Goal: Information Seeking & Learning: Learn about a topic

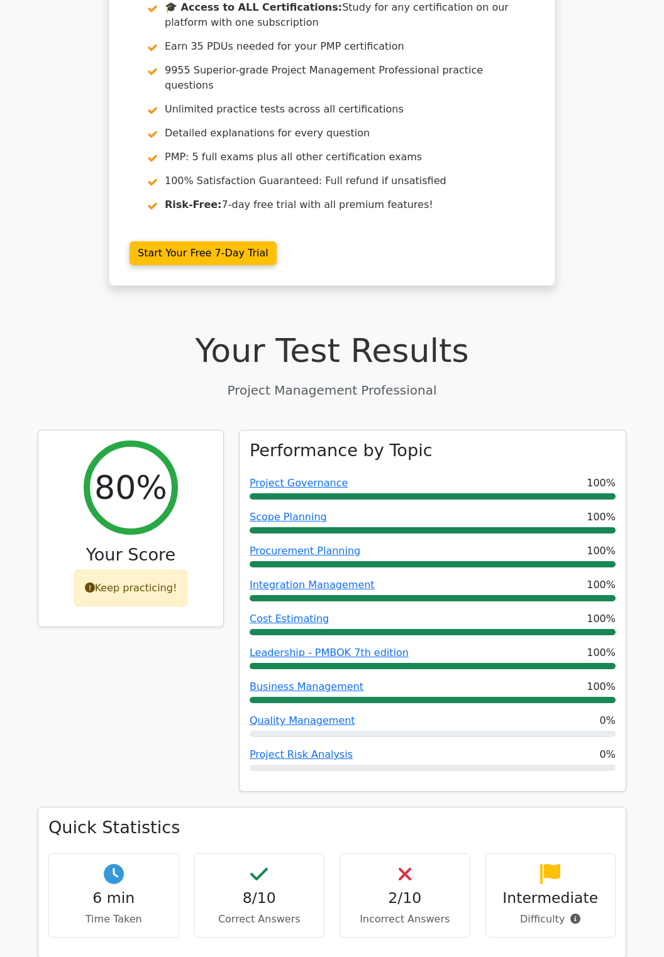
scroll to position [143, 0]
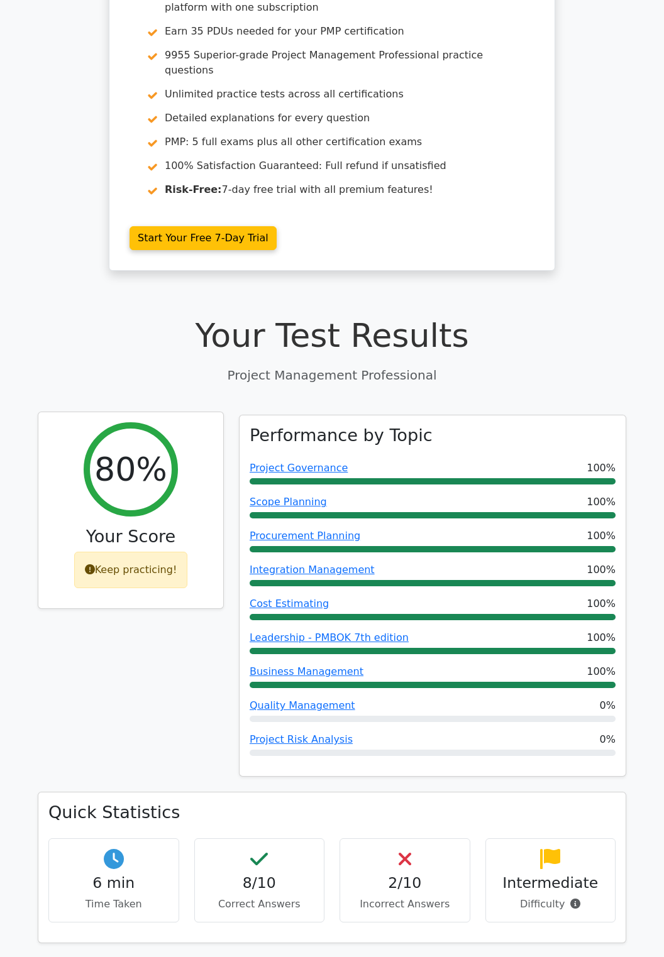
click at [155, 553] on div "Keep practicing!" at bounding box center [131, 570] width 114 height 36
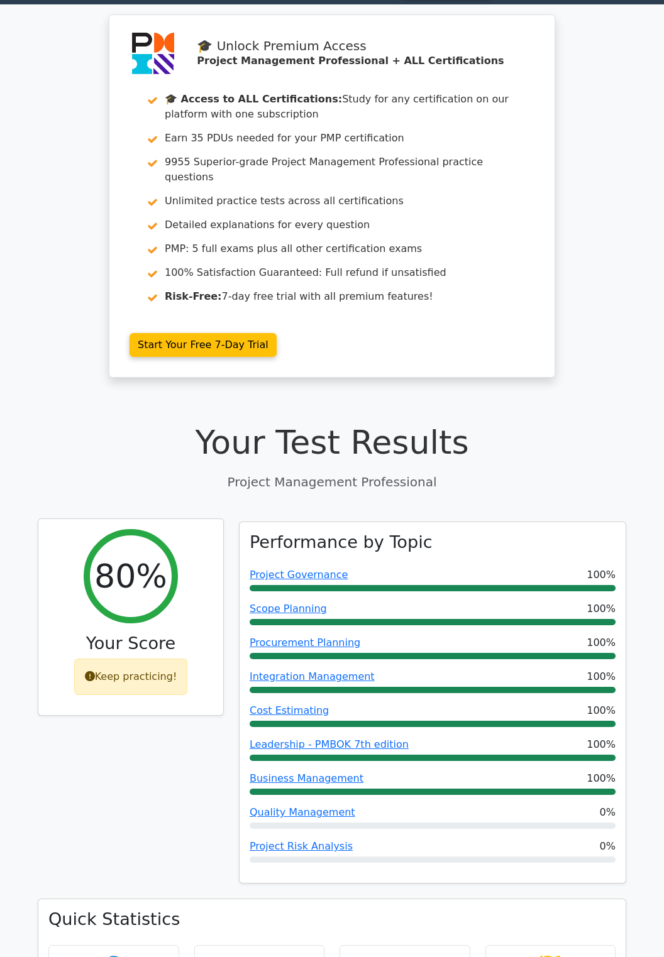
scroll to position [0, 0]
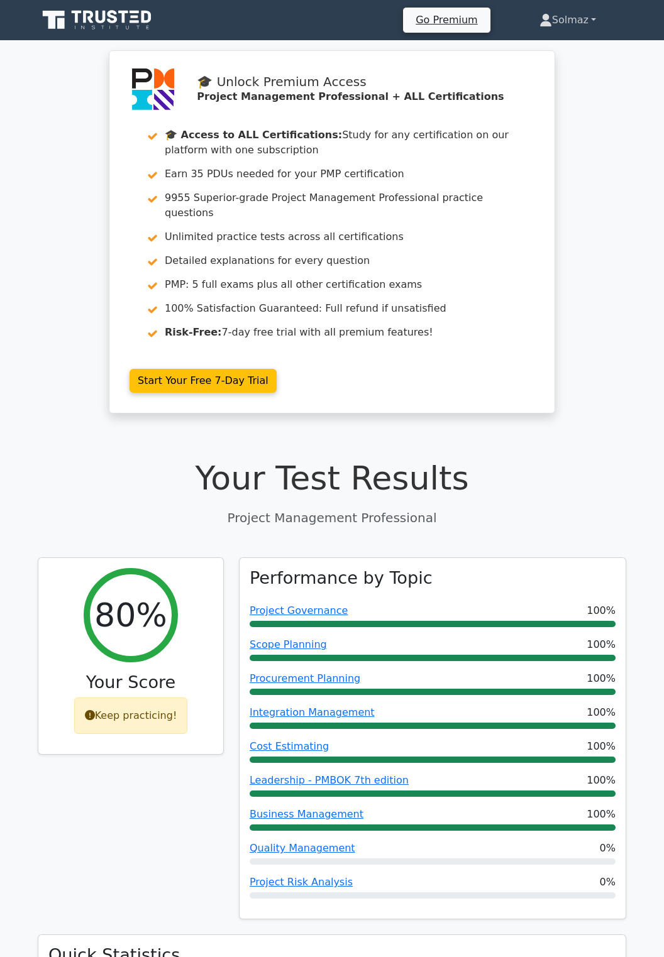
click at [600, 14] on link "Solmaz" at bounding box center [567, 20] width 117 height 25
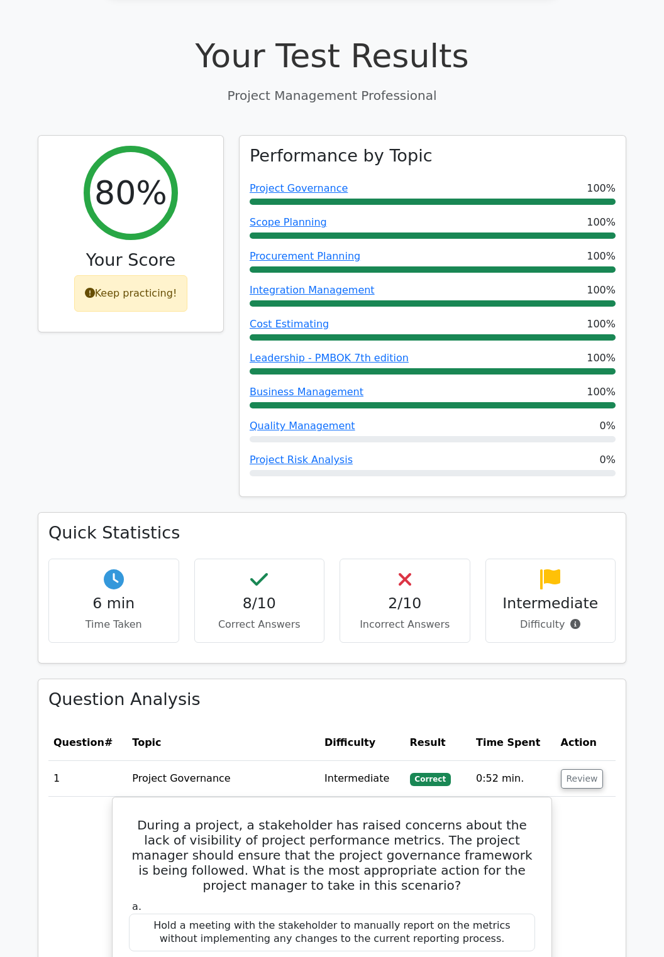
scroll to position [423, 0]
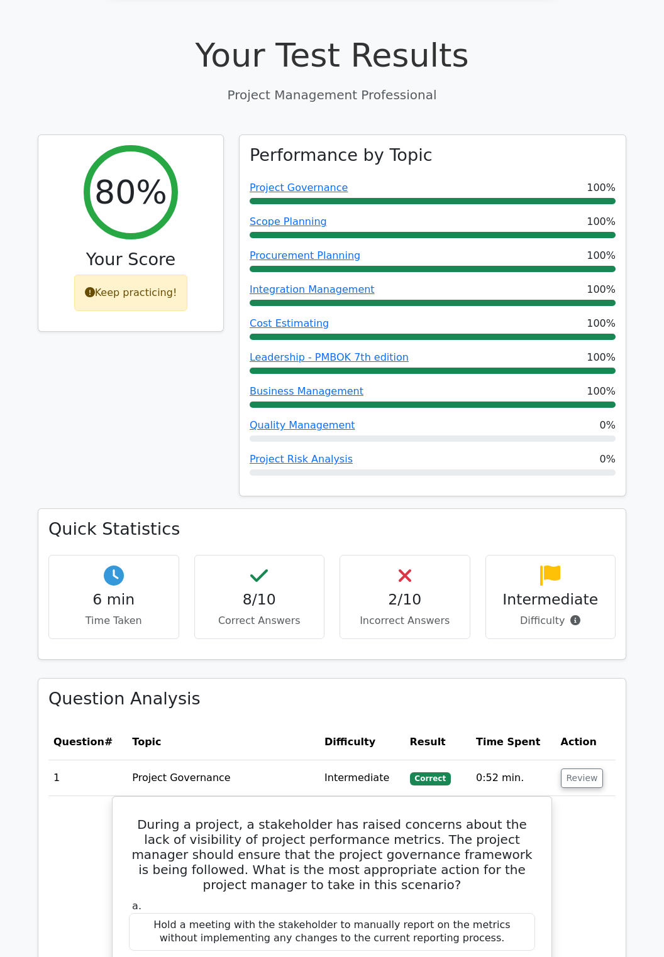
click at [564, 622] on div "Intermediate Difficulty" at bounding box center [550, 597] width 131 height 84
click at [568, 615] on span at bounding box center [572, 621] width 16 height 12
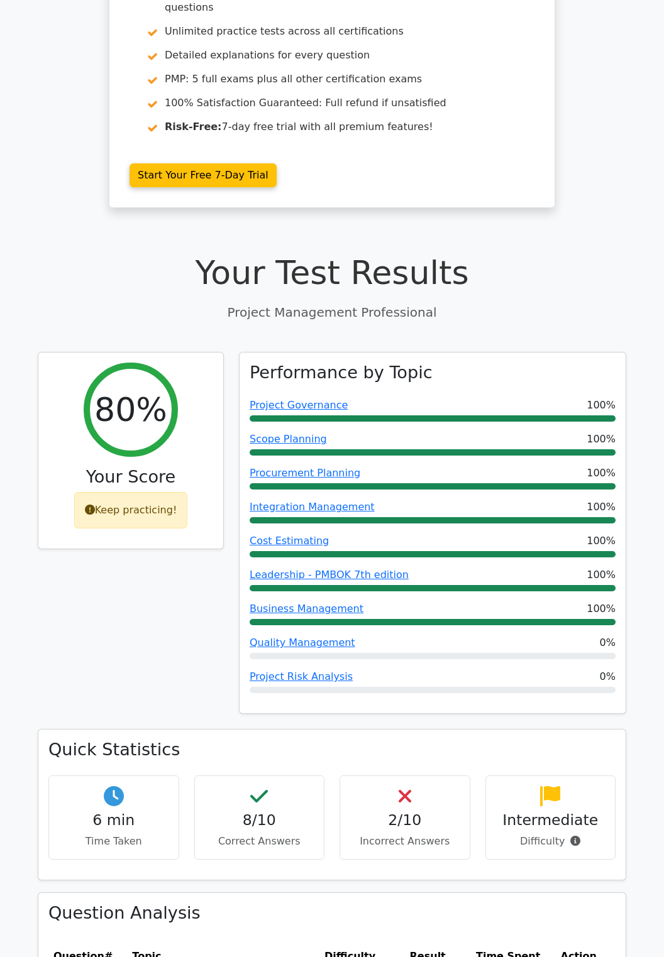
scroll to position [204, 0]
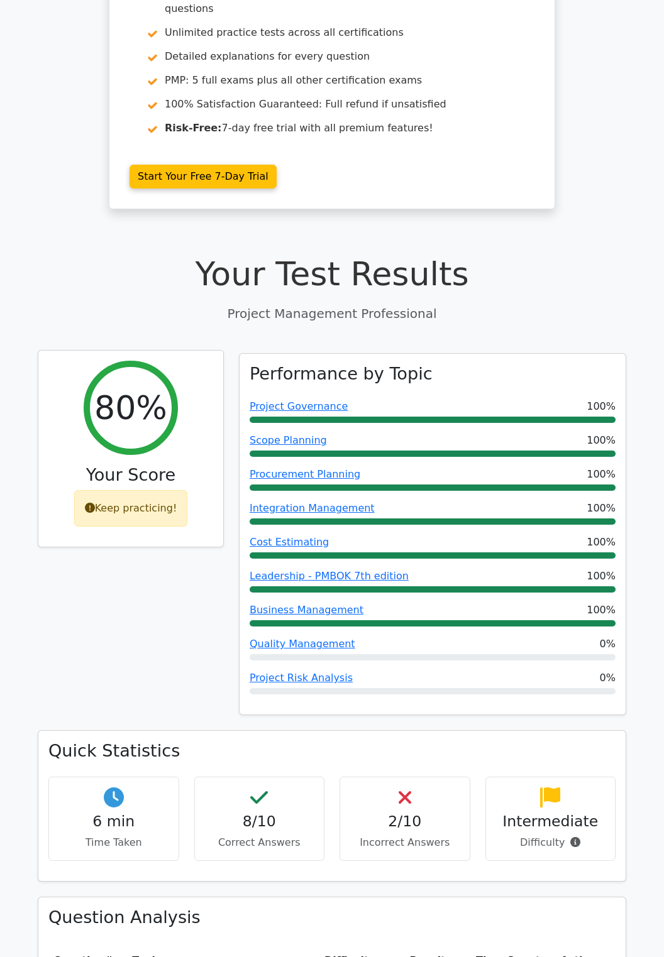
click at [116, 388] on h2 "80%" at bounding box center [130, 408] width 73 height 40
click at [121, 391] on h2 "80%" at bounding box center [130, 408] width 73 height 40
click at [126, 388] on h2 "80%" at bounding box center [130, 408] width 73 height 40
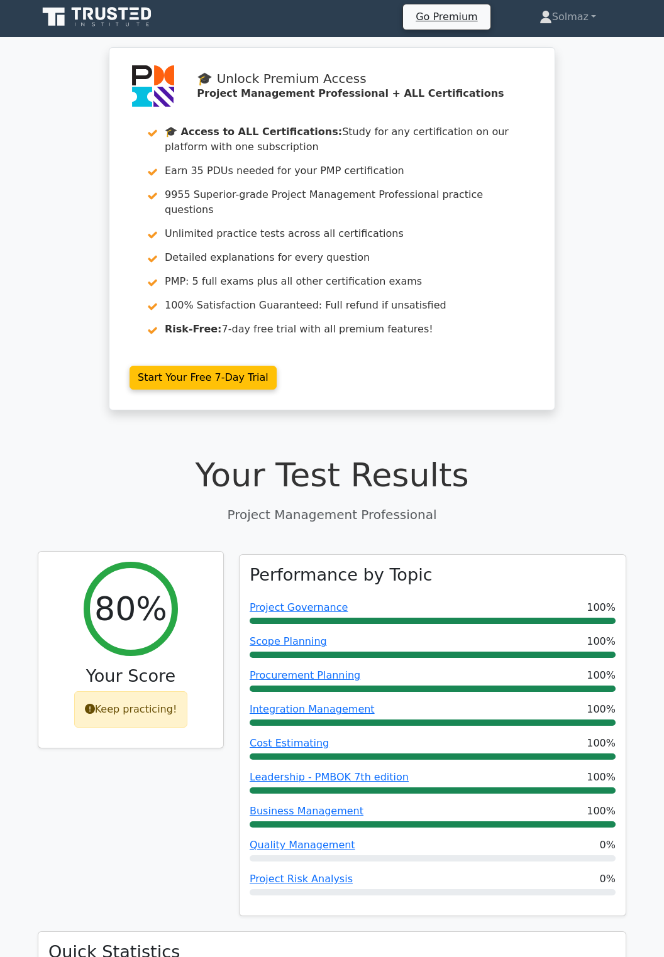
scroll to position [0, 0]
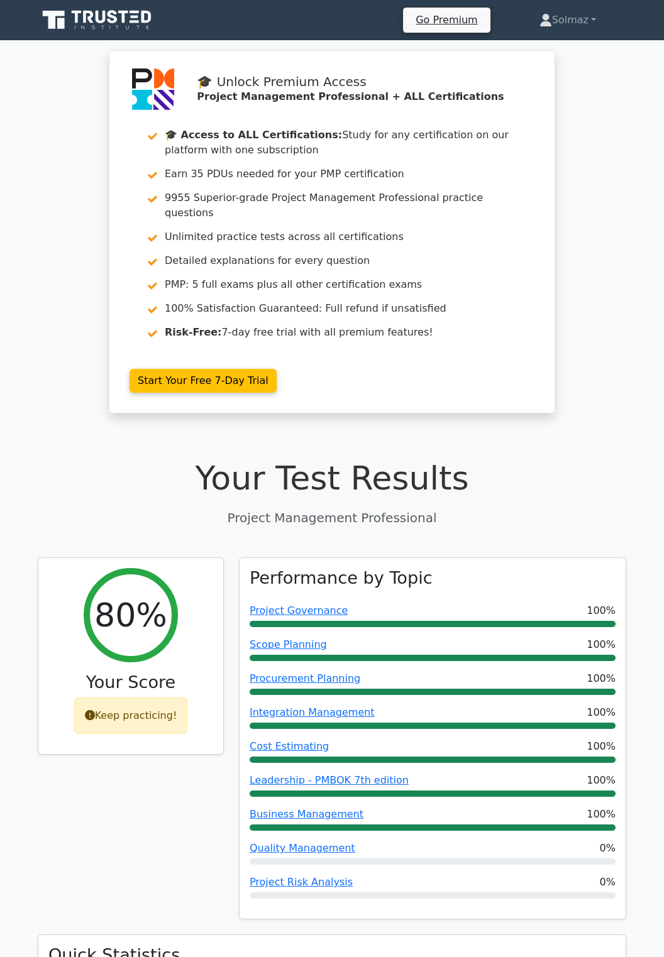
click at [99, 26] on icon at bounding box center [98, 20] width 121 height 24
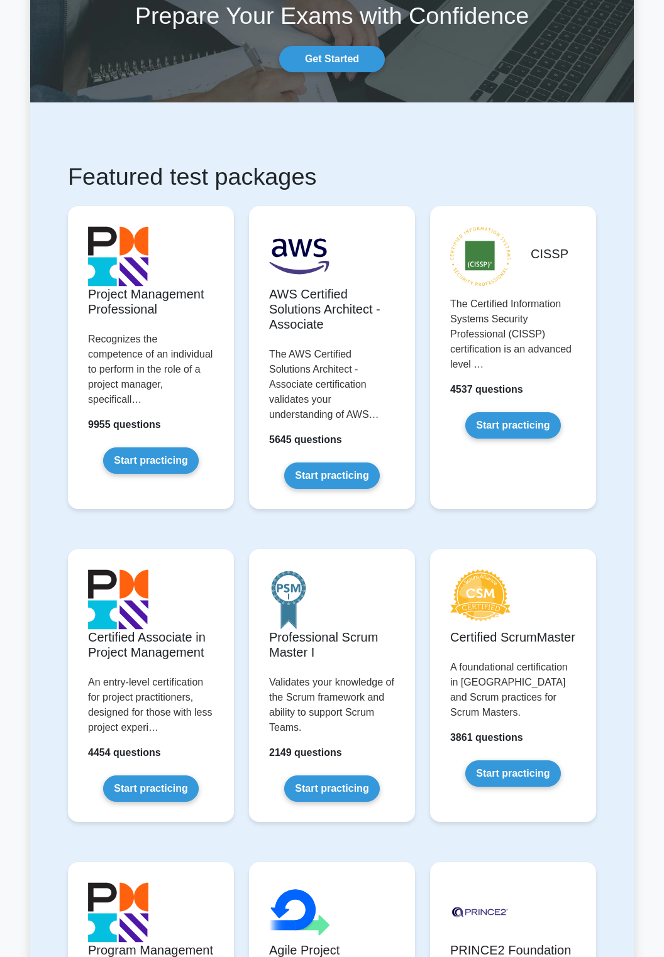
scroll to position [84, 0]
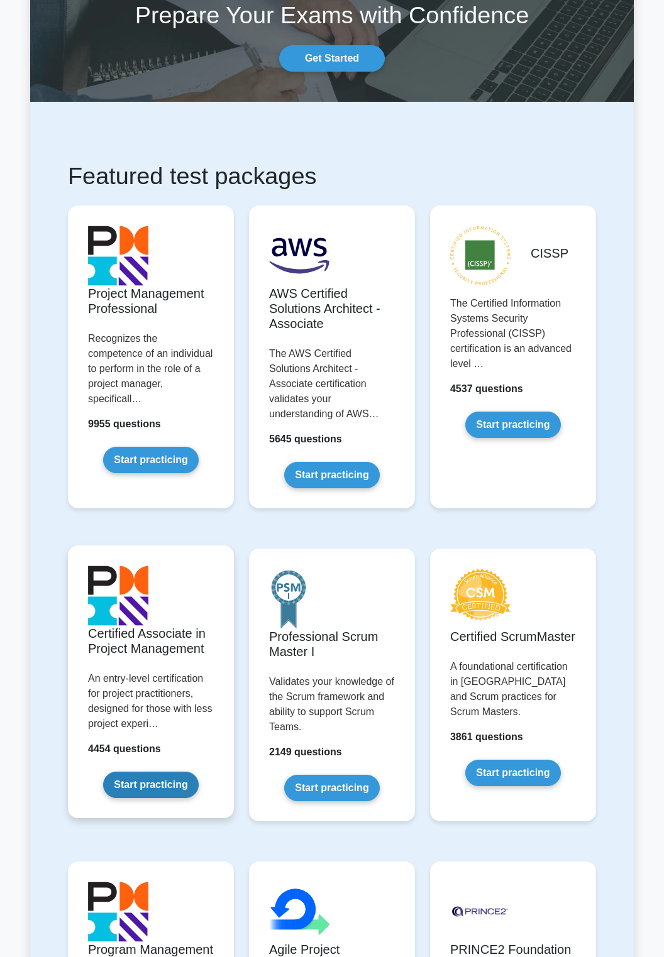
click at [168, 774] on link "Start practicing" at bounding box center [150, 785] width 95 height 26
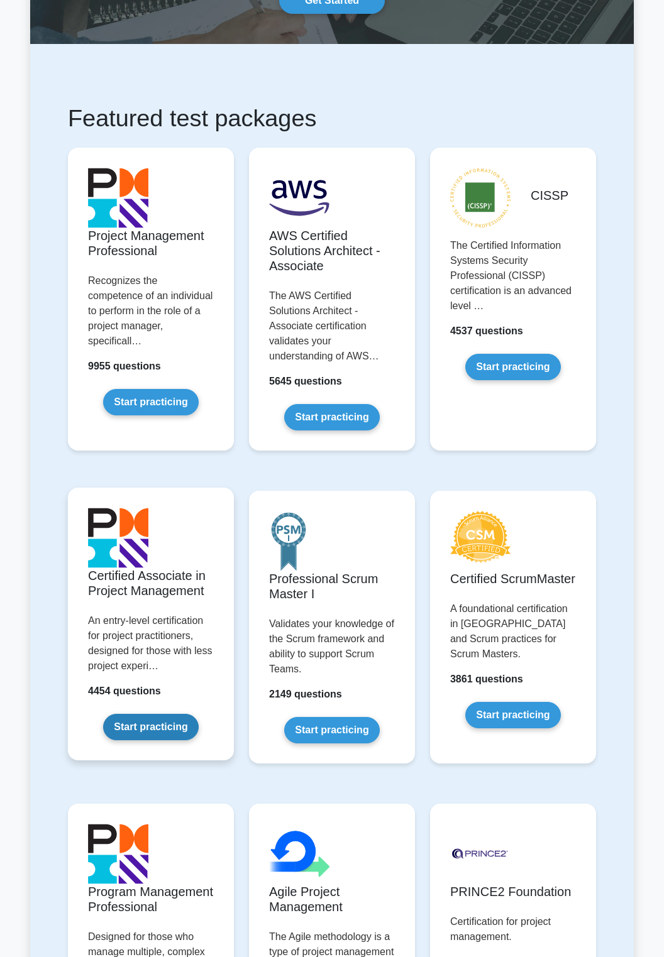
scroll to position [145, 0]
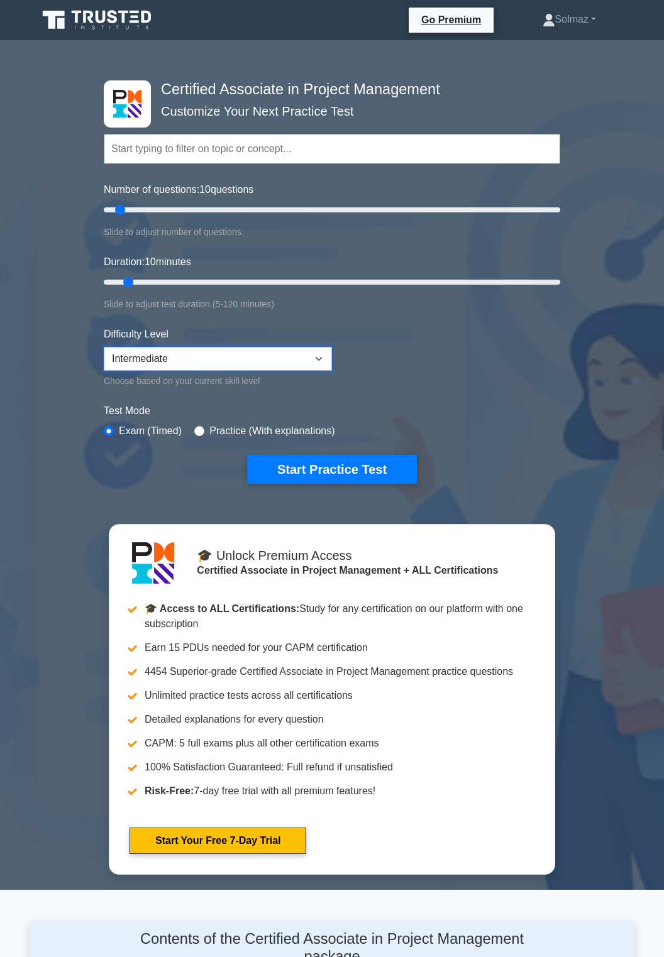
click at [322, 366] on select "Beginner Intermediate Expert" at bounding box center [218, 359] width 228 height 24
select select "expert"
click at [104, 347] on select "Beginner Intermediate Expert" at bounding box center [218, 359] width 228 height 24
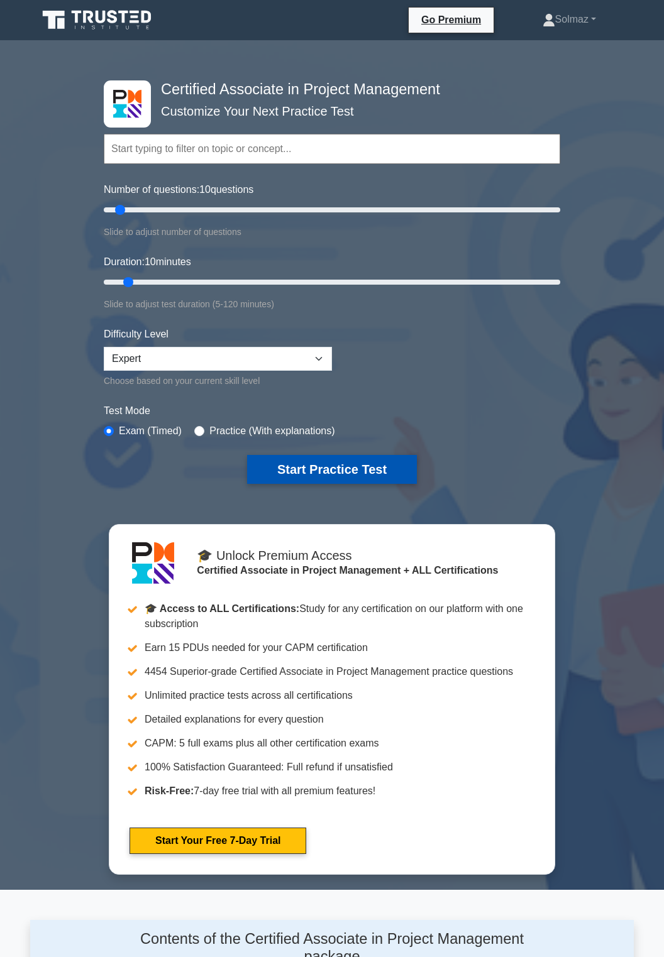
click at [348, 475] on button "Start Practice Test" at bounding box center [332, 469] width 170 height 29
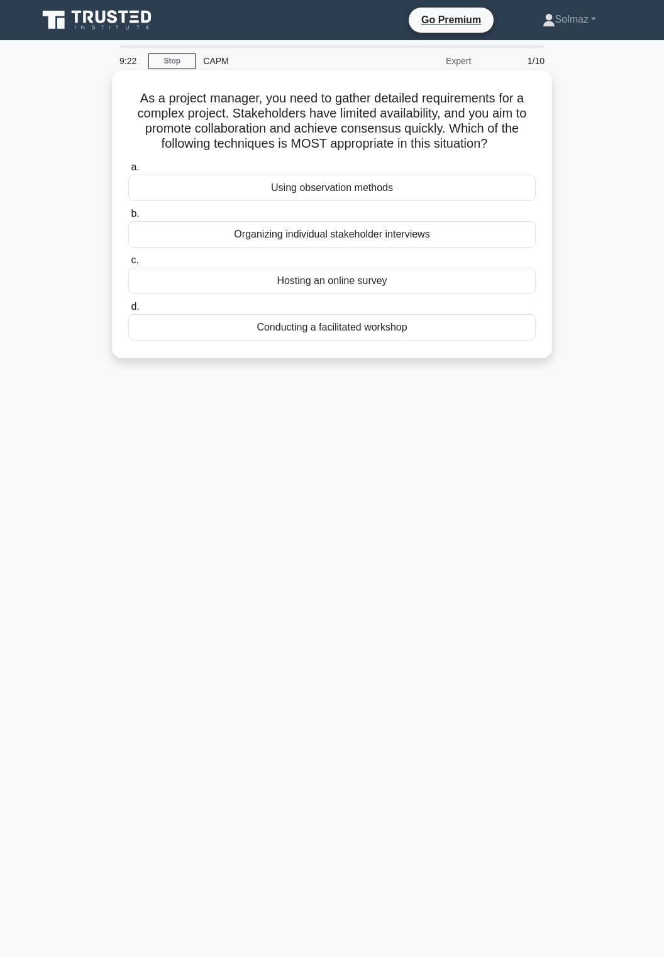
click at [317, 327] on div "Conducting a facilitated workshop" at bounding box center [331, 327] width 407 height 26
click at [128, 311] on input "d. Conducting a facilitated workshop" at bounding box center [128, 307] width 0 height 8
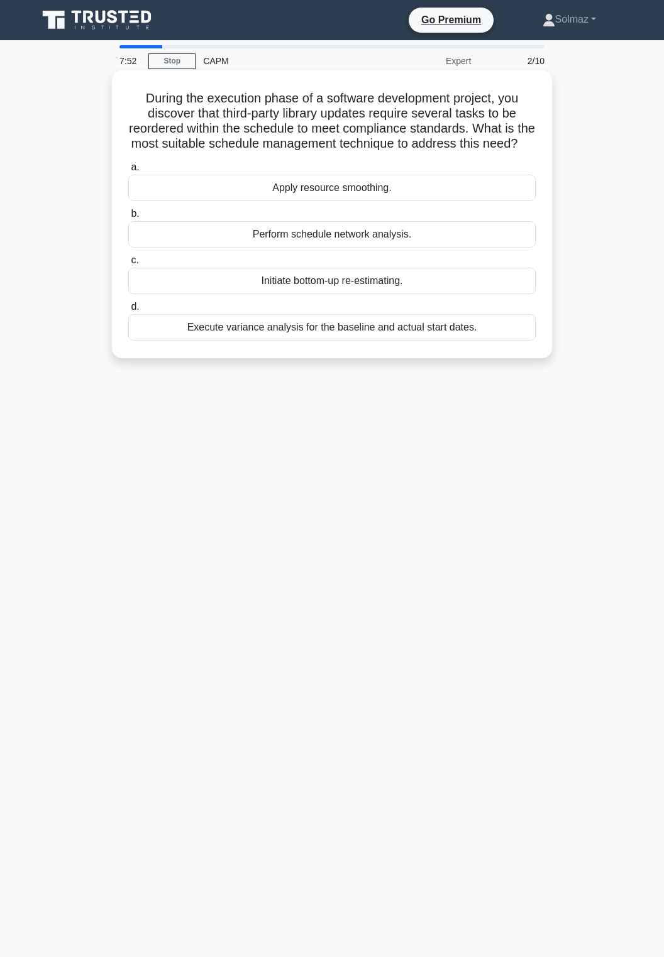
click at [327, 240] on div "Perform schedule network analysis." at bounding box center [331, 234] width 407 height 26
click at [128, 218] on input "b. Perform schedule network analysis." at bounding box center [128, 214] width 0 height 8
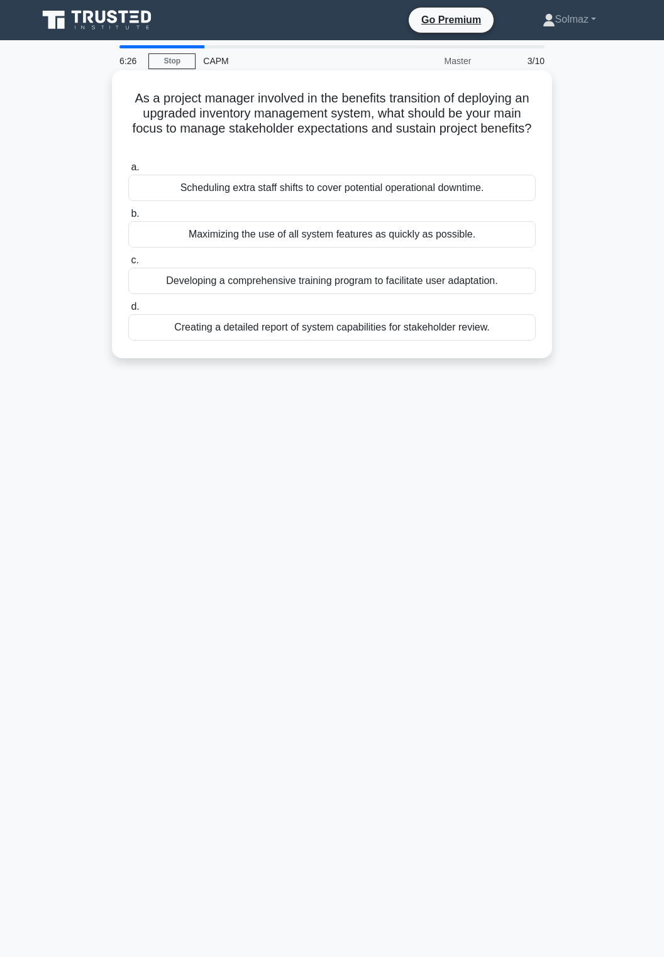
click at [162, 327] on div "Creating a detailed report of system capabilities for stakeholder review." at bounding box center [331, 327] width 407 height 26
click at [128, 311] on input "d. Creating a detailed report of system capabilities for stakeholder review." at bounding box center [128, 307] width 0 height 8
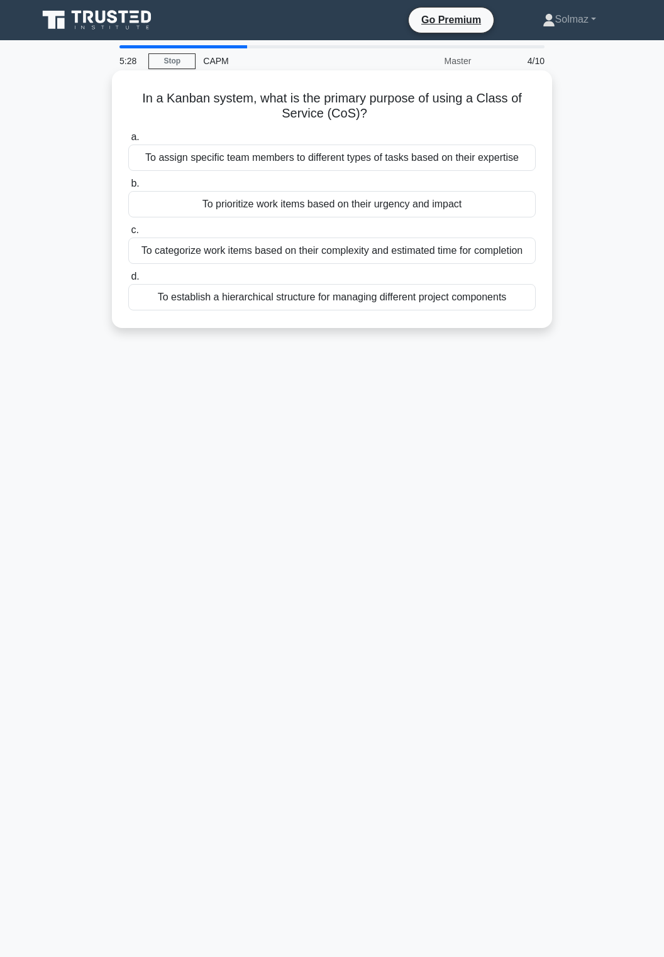
click at [177, 290] on div "To establish a hierarchical structure for managing different project components" at bounding box center [331, 297] width 407 height 26
click at [128, 281] on input "d. To establish a hierarchical structure for managing different project compone…" at bounding box center [128, 277] width 0 height 8
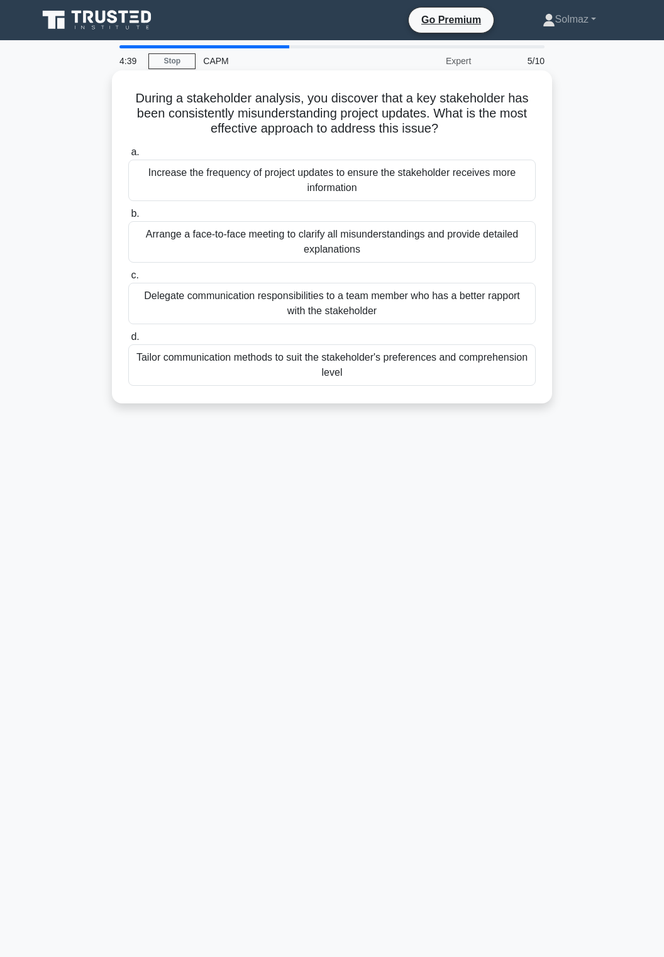
click at [491, 234] on div "Arrange a face-to-face meeting to clarify all misunderstandings and provide det…" at bounding box center [331, 241] width 407 height 41
click at [128, 218] on input "b. Arrange a face-to-face meeting to clarify all misunderstandings and provide …" at bounding box center [128, 214] width 0 height 8
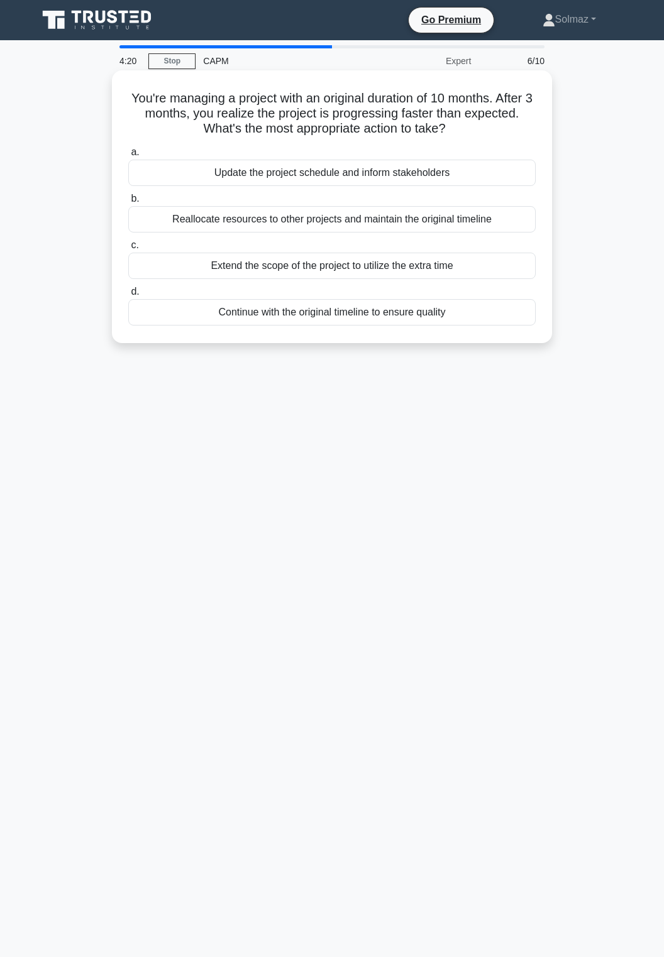
click at [179, 168] on div "Update the project schedule and inform stakeholders" at bounding box center [331, 173] width 407 height 26
click at [128, 156] on input "a. Update the project schedule and inform stakeholders" at bounding box center [128, 152] width 0 height 8
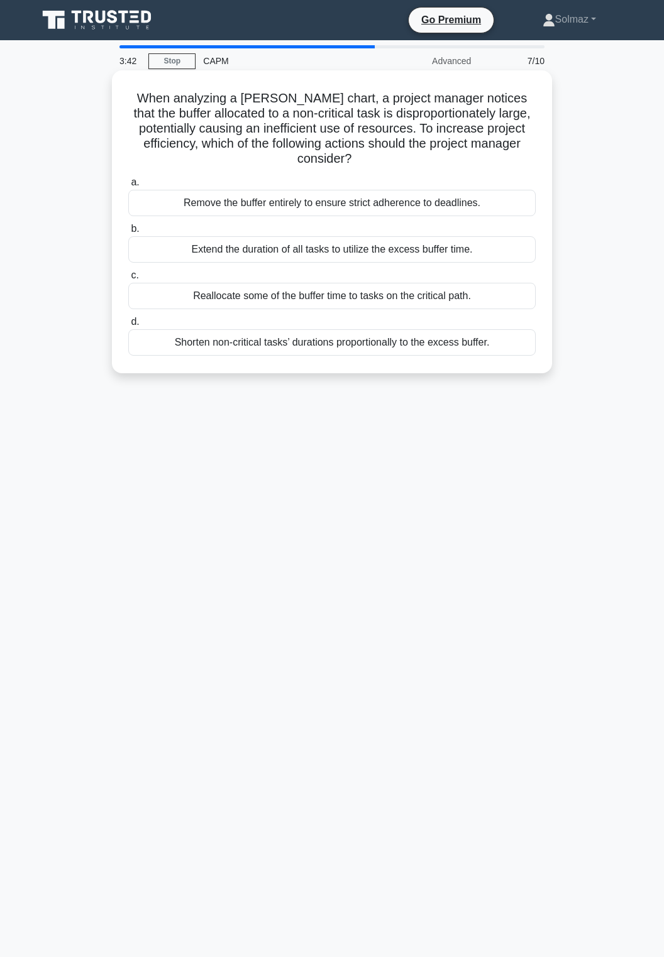
click at [146, 288] on div "Reallocate some of the buffer time to tasks on the critical path." at bounding box center [331, 296] width 407 height 26
click at [128, 280] on input "c. Reallocate some of the buffer time to tasks on the critical path." at bounding box center [128, 275] width 0 height 8
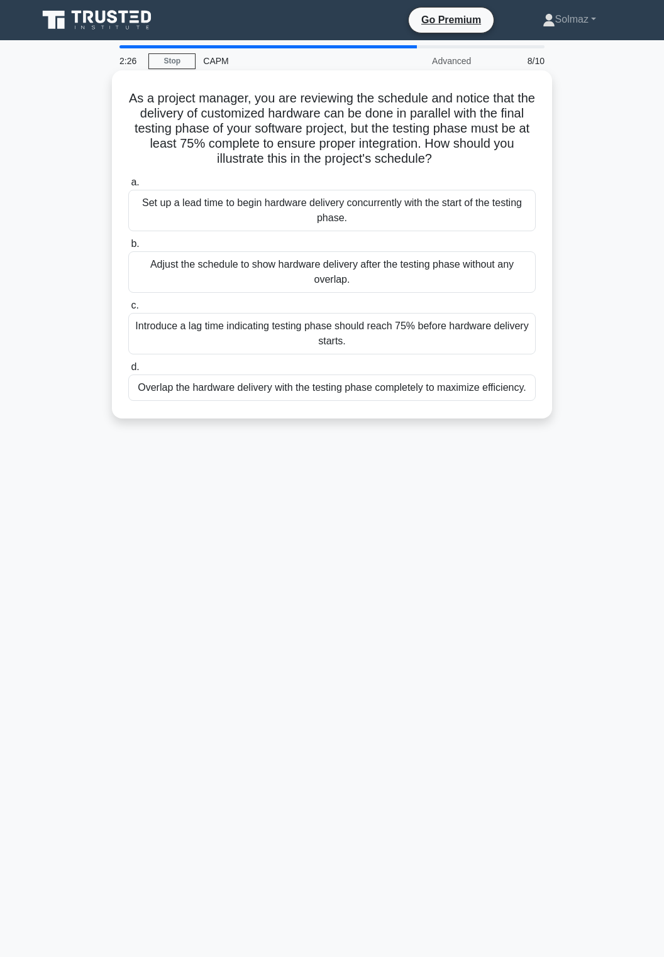
click at [442, 327] on div "Introduce a lag time indicating testing phase should reach 75% before hardware …" at bounding box center [331, 333] width 407 height 41
click at [128, 310] on input "c. Introduce a lag time indicating testing phase should reach 75% before hardwa…" at bounding box center [128, 306] width 0 height 8
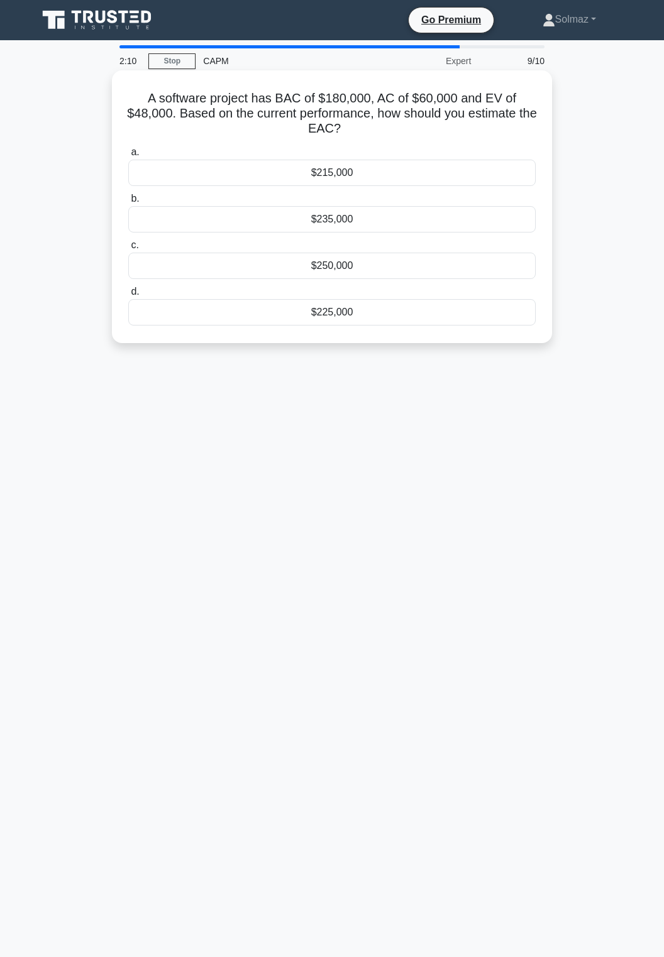
click at [478, 221] on div "$235,000" at bounding box center [331, 219] width 407 height 26
click at [128, 203] on input "b. $235,000" at bounding box center [128, 199] width 0 height 8
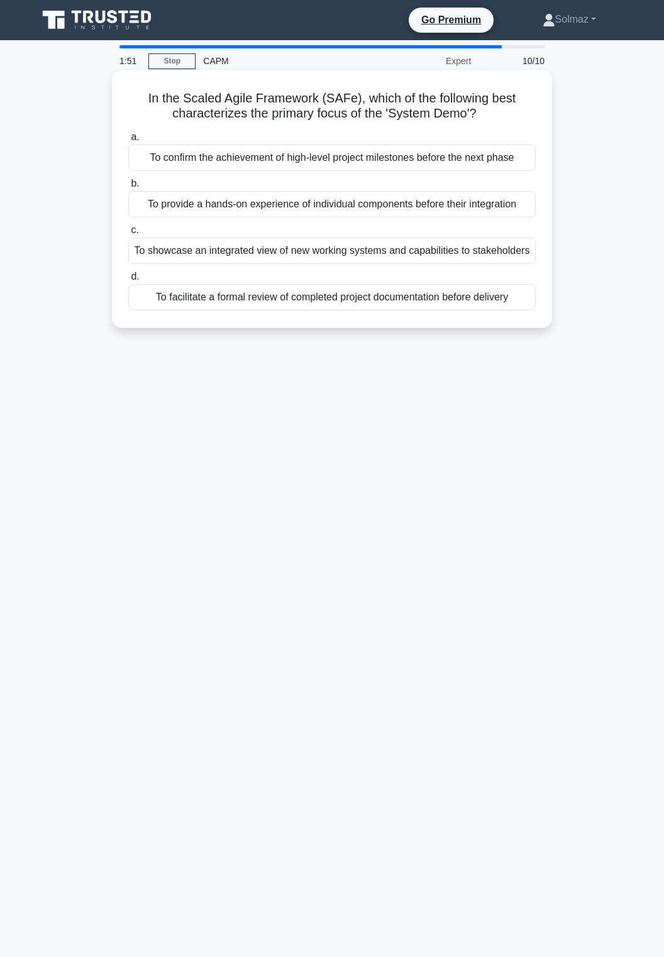
click at [493, 212] on div "To provide a hands-on experience of individual components before their integrat…" at bounding box center [331, 204] width 407 height 26
click at [128, 188] on input "b. To provide a hands-on experience of individual components before their integ…" at bounding box center [128, 184] width 0 height 8
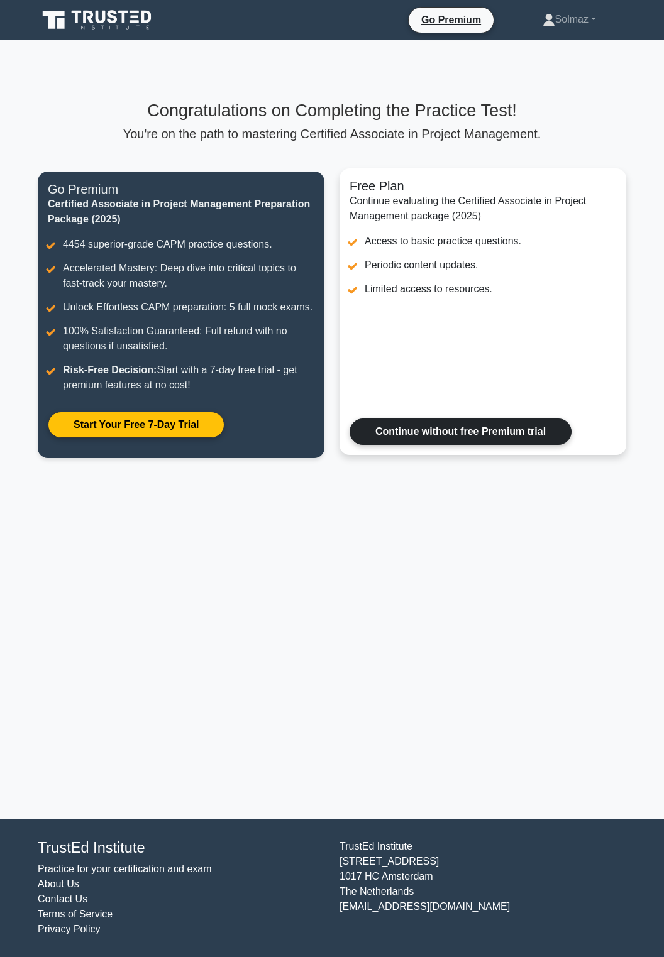
click at [534, 434] on link "Continue without free Premium trial" at bounding box center [460, 432] width 222 height 26
